Goal: Task Accomplishment & Management: Manage account settings

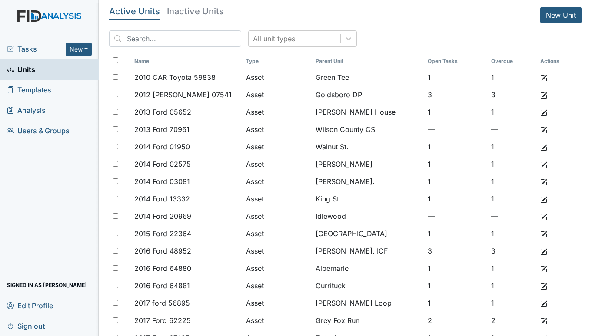
click at [33, 50] on span "Tasks" at bounding box center [36, 49] width 59 height 10
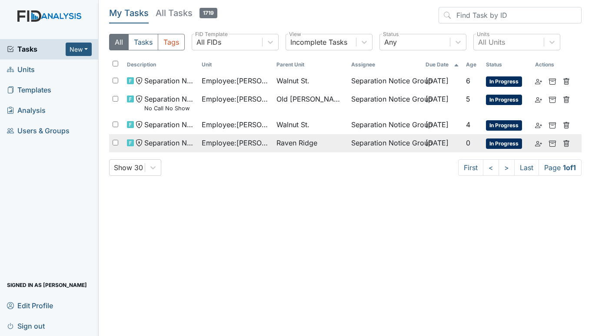
click at [249, 143] on span "Employee : Smith, Arlene" at bounding box center [236, 143] width 68 height 10
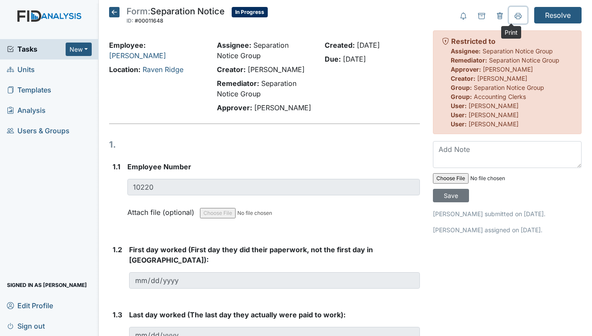
click at [515, 14] on icon at bounding box center [518, 16] width 7 height 7
click at [20, 68] on span "Units" at bounding box center [21, 69] width 28 height 13
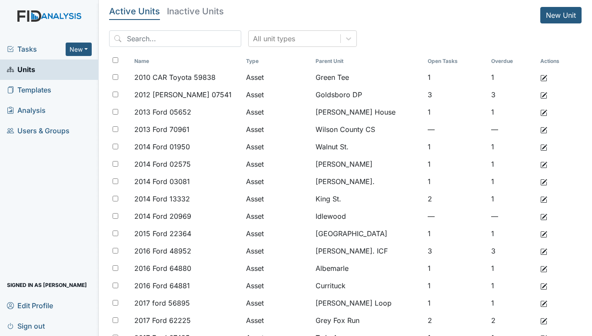
click at [25, 46] on span "Tasks" at bounding box center [36, 49] width 59 height 10
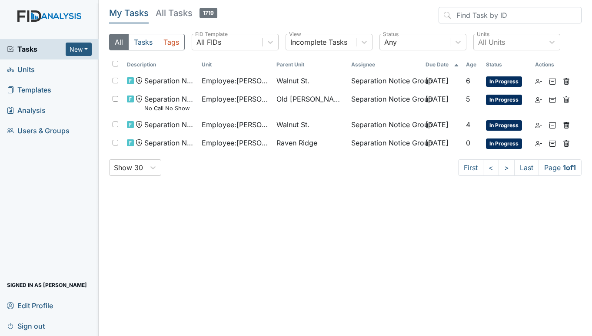
click at [28, 70] on span "Units" at bounding box center [21, 69] width 28 height 13
